Goal: Find specific page/section: Find specific page/section

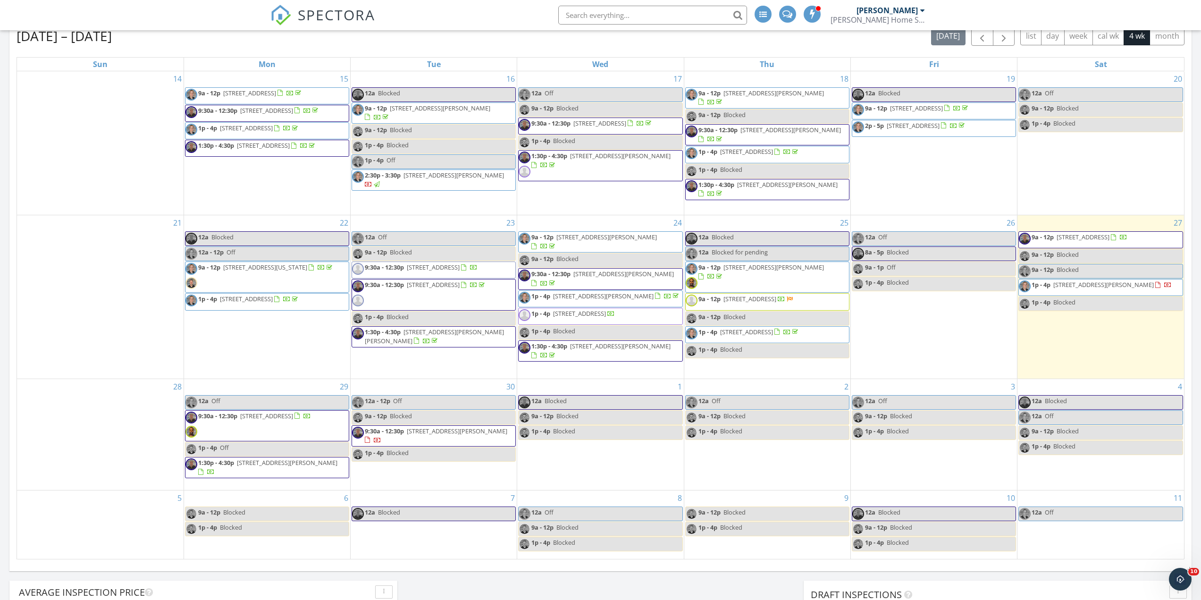
click at [1098, 287] on span "921 E North St, Morris 60450" at bounding box center [1103, 284] width 101 height 8
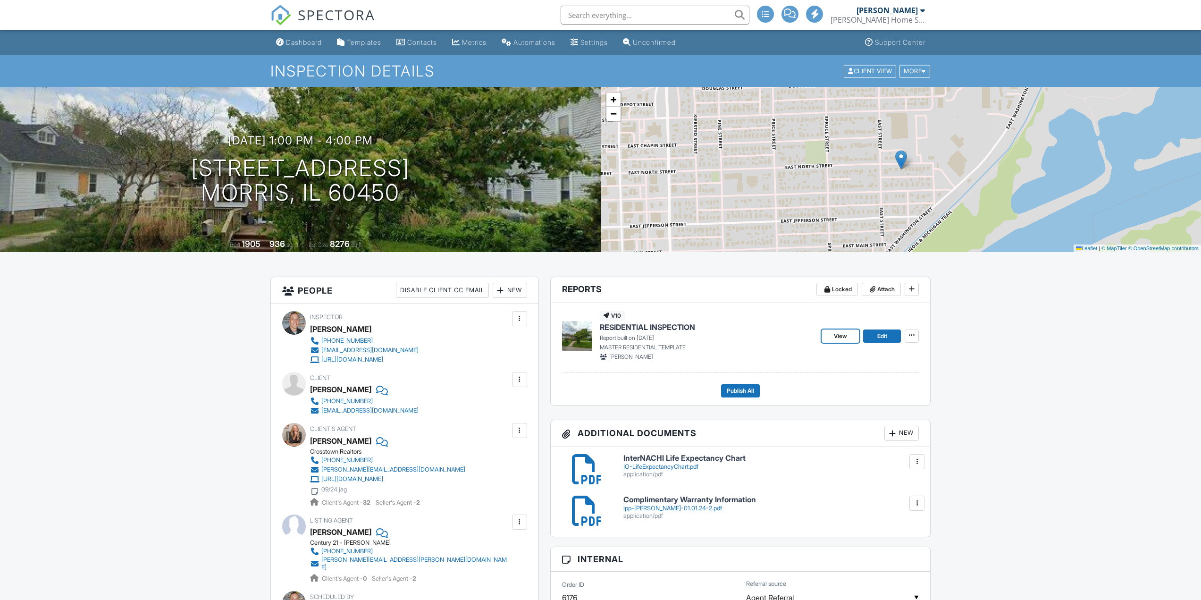
click at [840, 338] on span "View" at bounding box center [840, 335] width 13 height 9
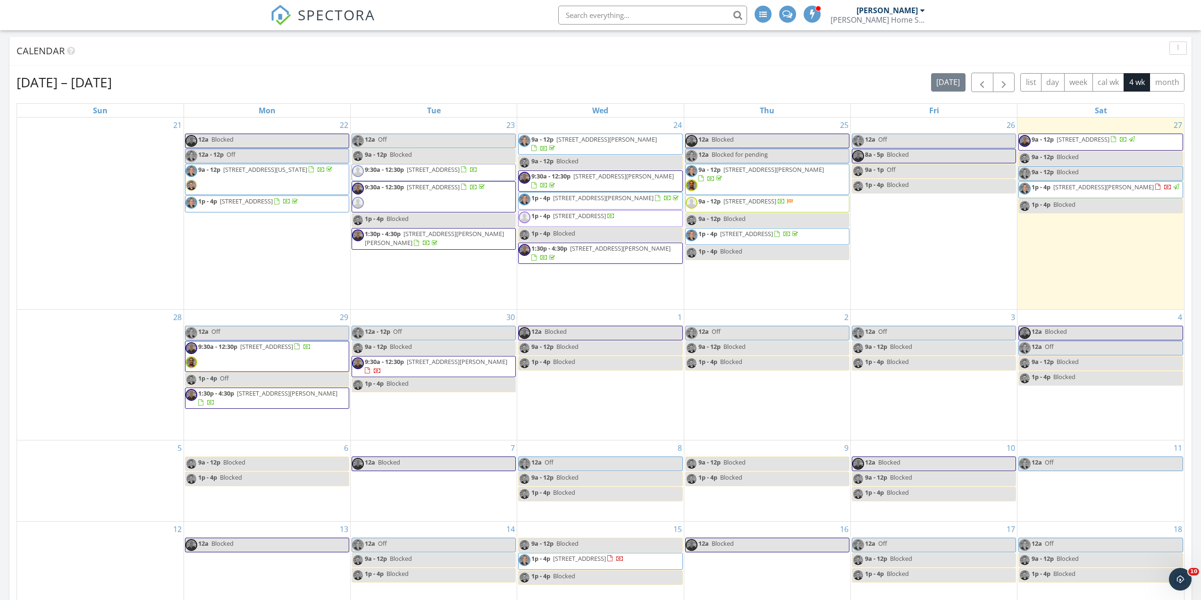
scroll to position [472, 0]
